Goal: Complete application form

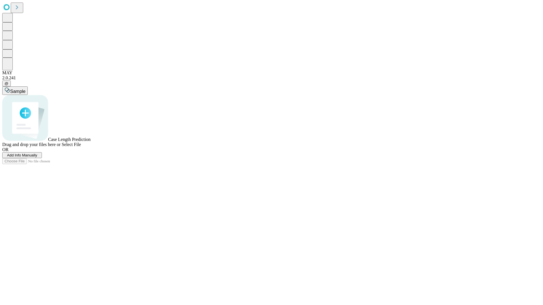
click at [37, 157] on span "Add Info Manually" at bounding box center [22, 155] width 30 height 4
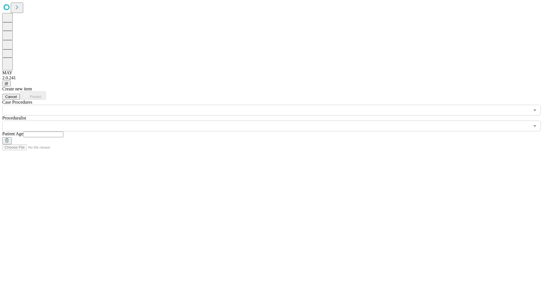
click at [63, 132] on input "text" at bounding box center [43, 135] width 40 height 6
type input "**"
click at [275, 121] on input "text" at bounding box center [265, 126] width 527 height 11
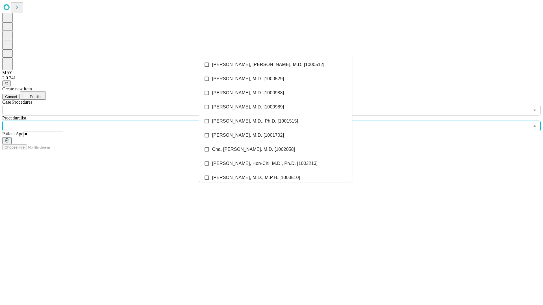
click at [276, 65] on li "[PERSON_NAME], [PERSON_NAME], M.D. [1000512]" at bounding box center [275, 65] width 153 height 14
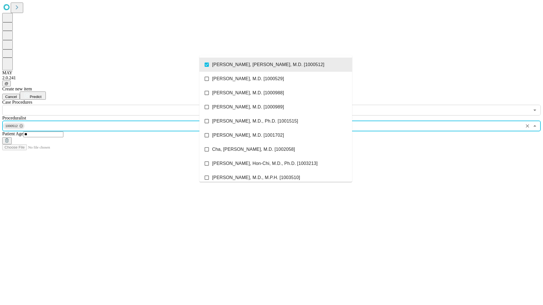
click at [119, 105] on input "text" at bounding box center [265, 110] width 527 height 11
